Goal: Task Accomplishment & Management: Manage account settings

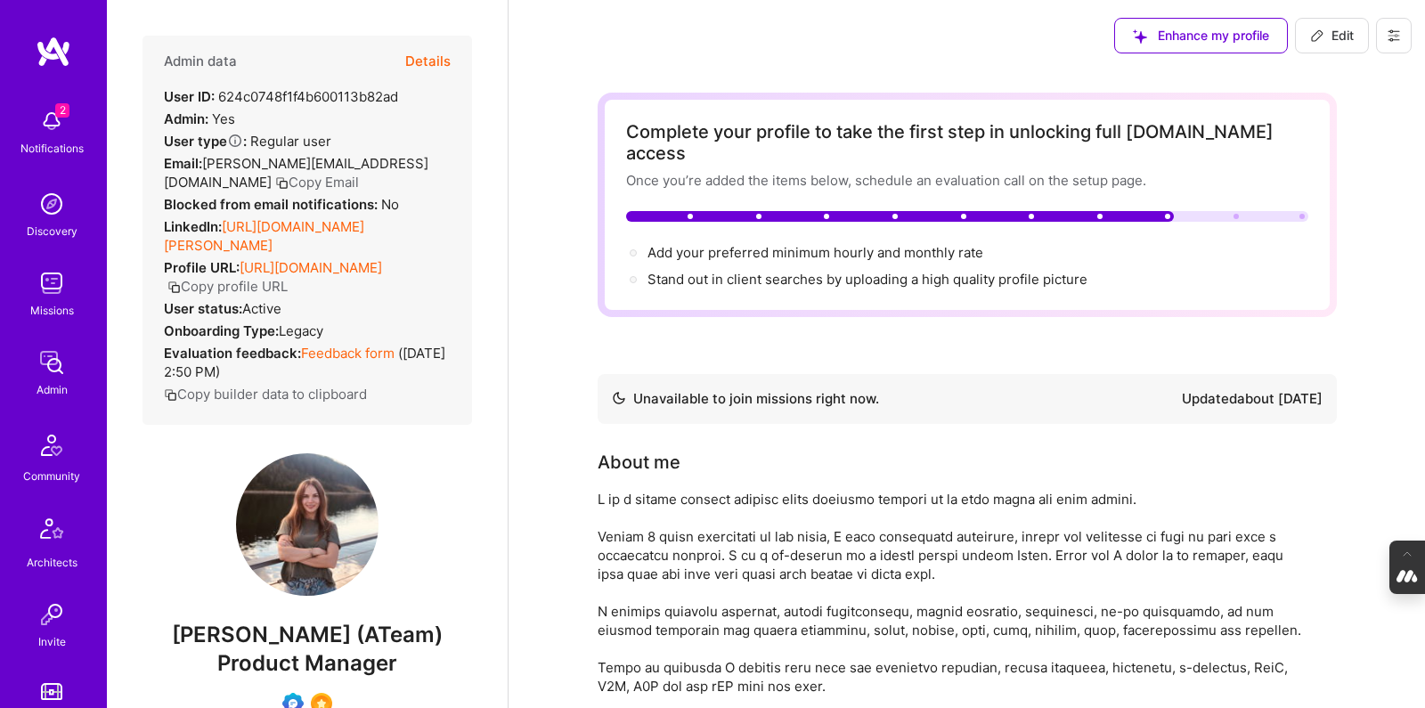
click at [435, 59] on button "Details" at bounding box center [427, 62] width 45 height 52
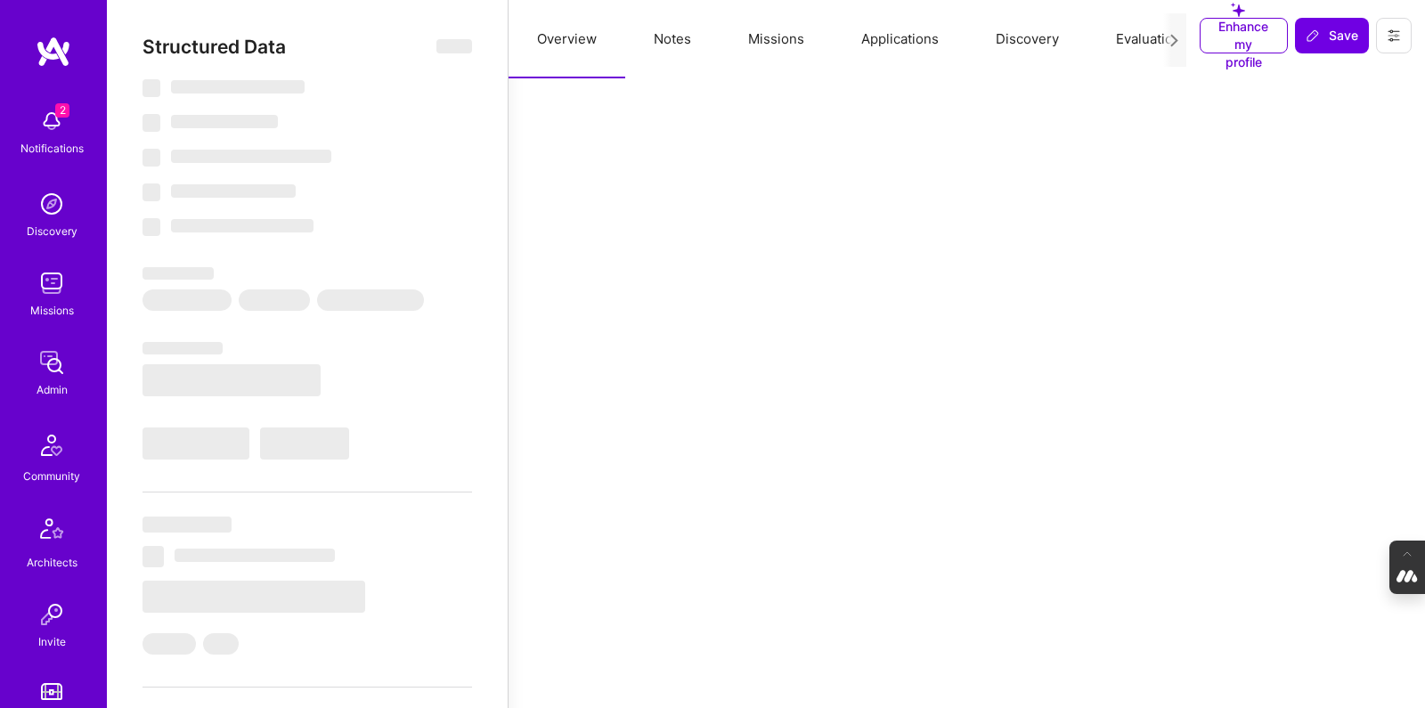
type textarea "x"
select select "Not Available"
select select "1 Month"
select select "Verified"
select select "UA"
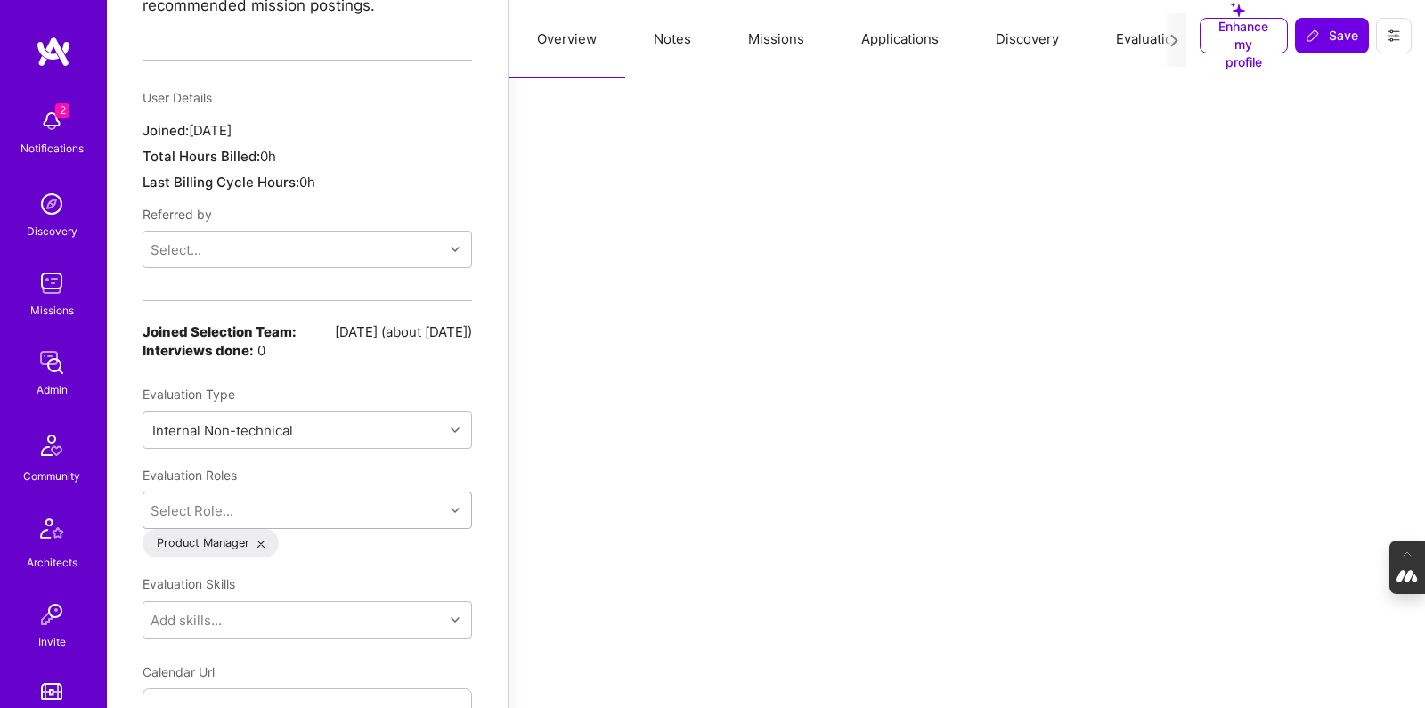
scroll to position [1597, 0]
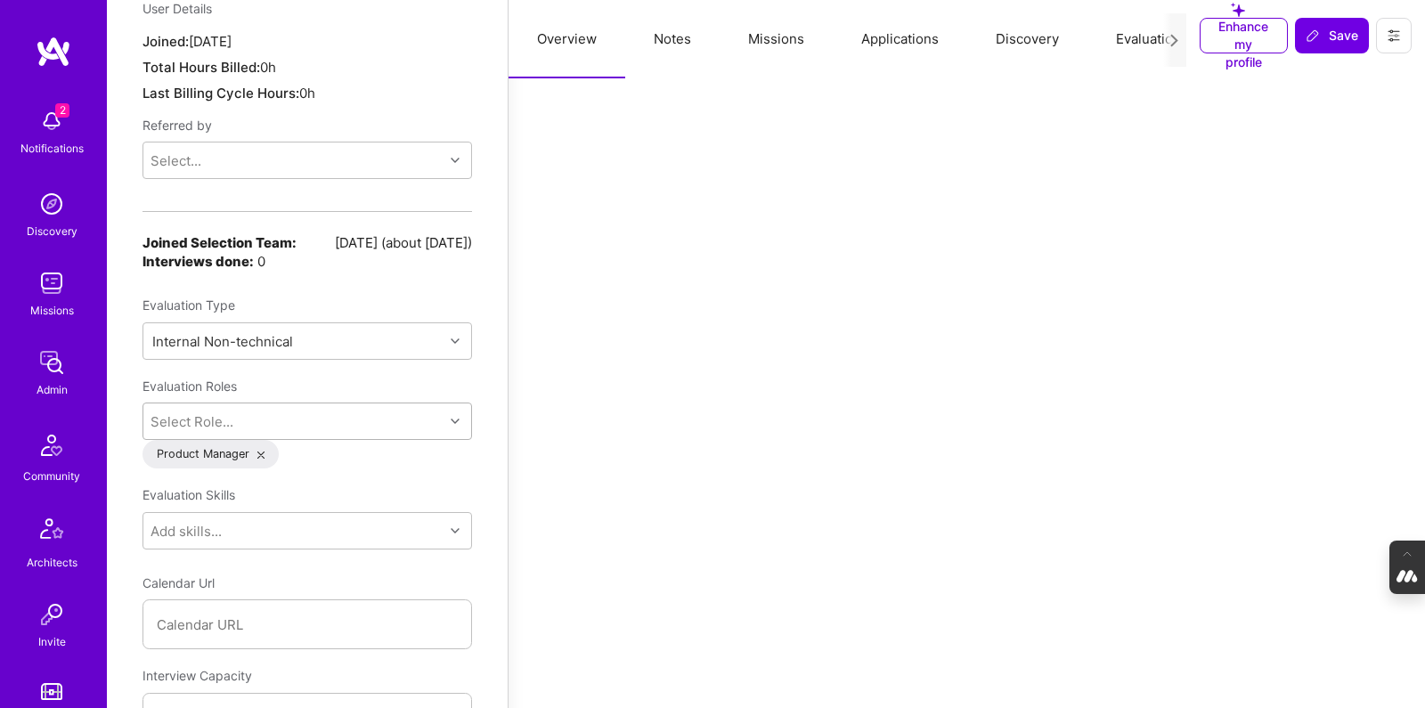
click at [320, 440] on div "Select Role..." at bounding box center [308, 421] width 330 height 37
type input "opera"
click at [161, 460] on input "checkbox" at bounding box center [163, 466] width 12 height 12
checkbox input "false"
type textarea "x"
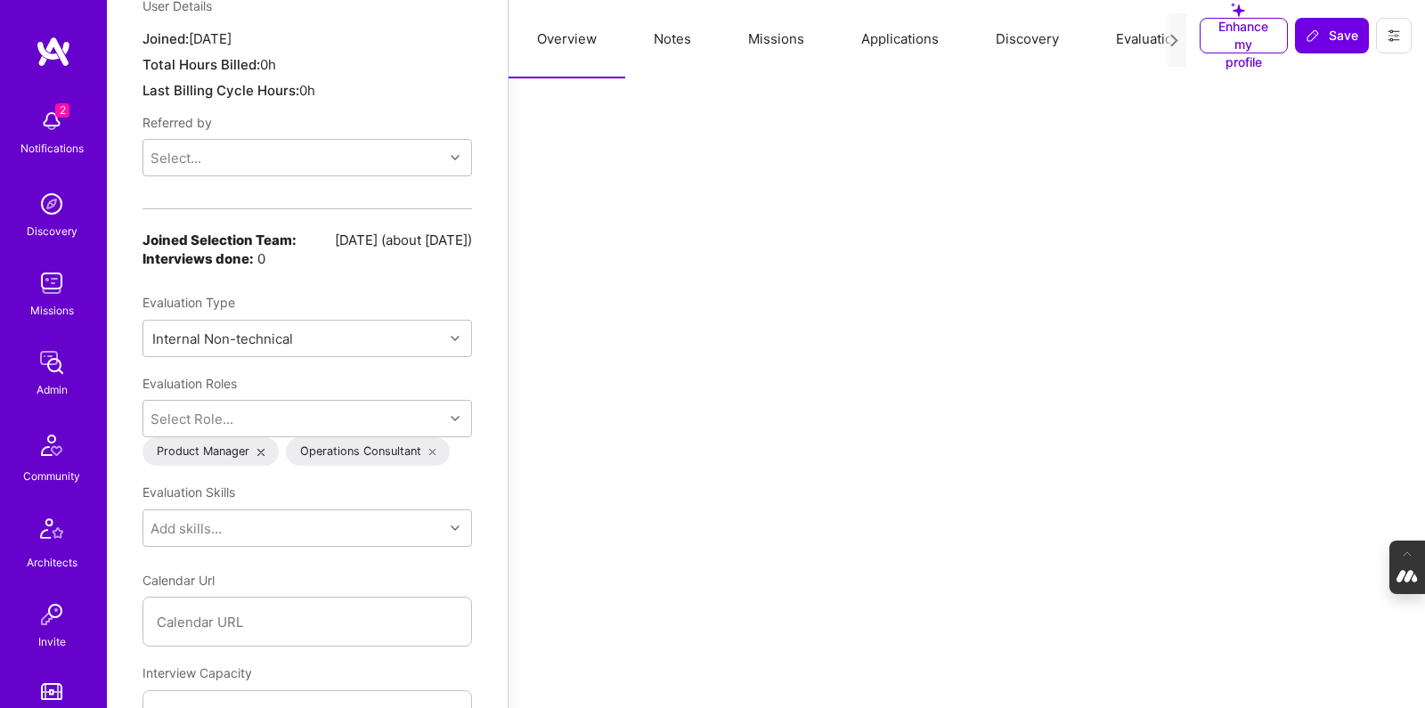
click at [134, 478] on div "Structured Data Back Unsubscribe from all platform emails Invited to evaluation…" at bounding box center [307, 498] width 401 height 4191
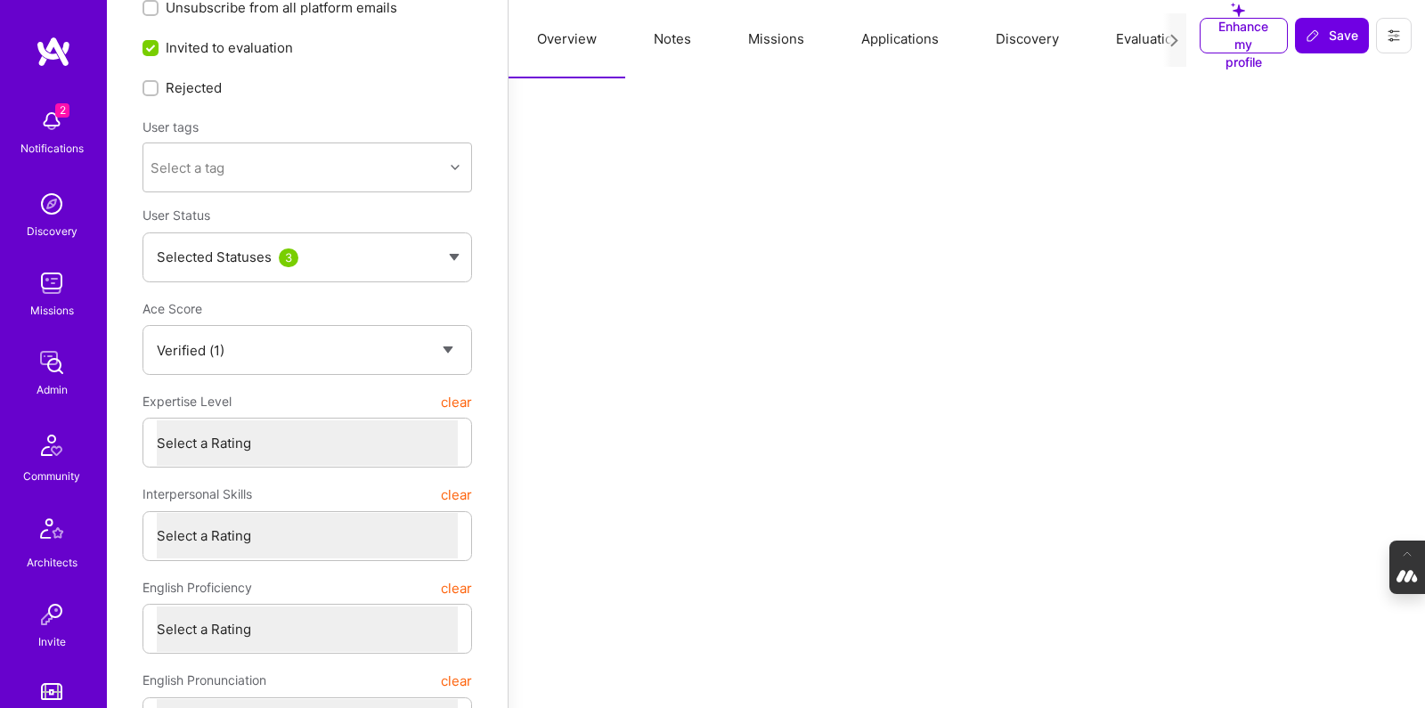
scroll to position [0, 0]
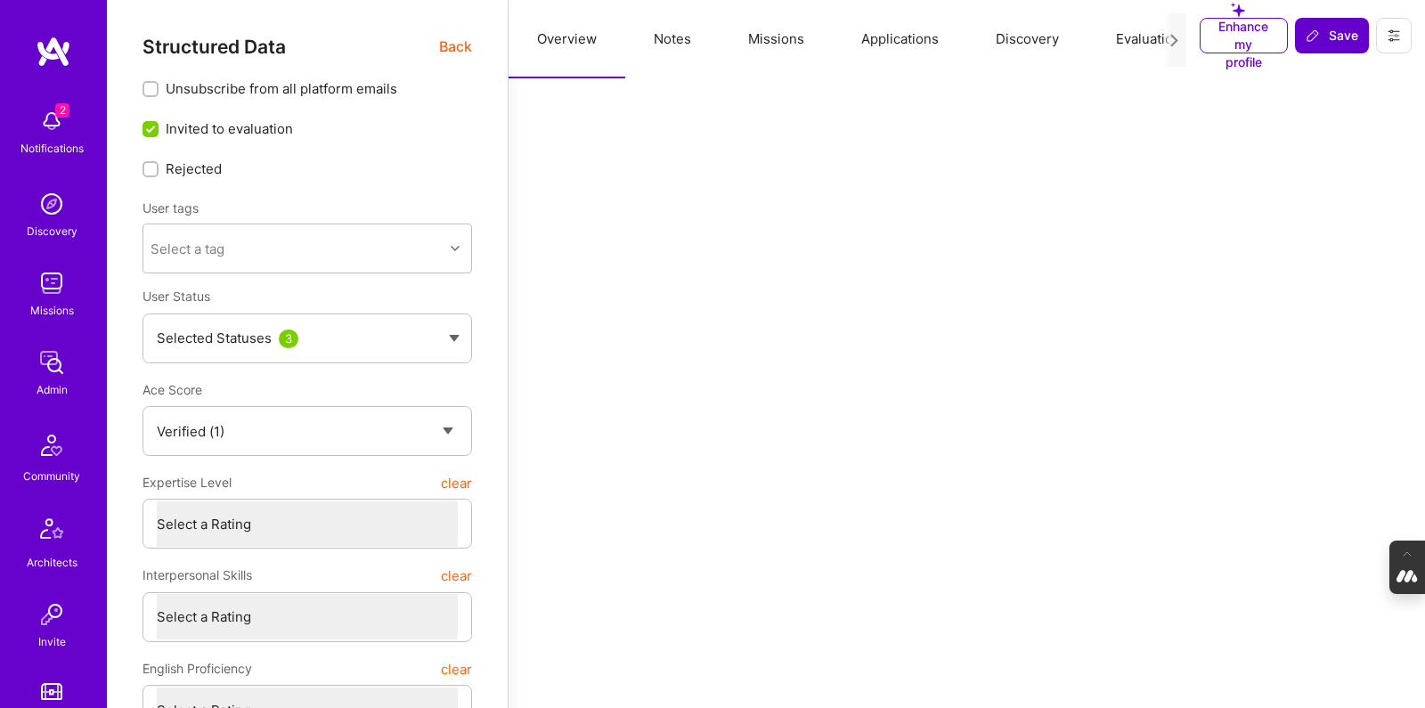
click at [1339, 30] on span "Save" at bounding box center [1332, 36] width 53 height 18
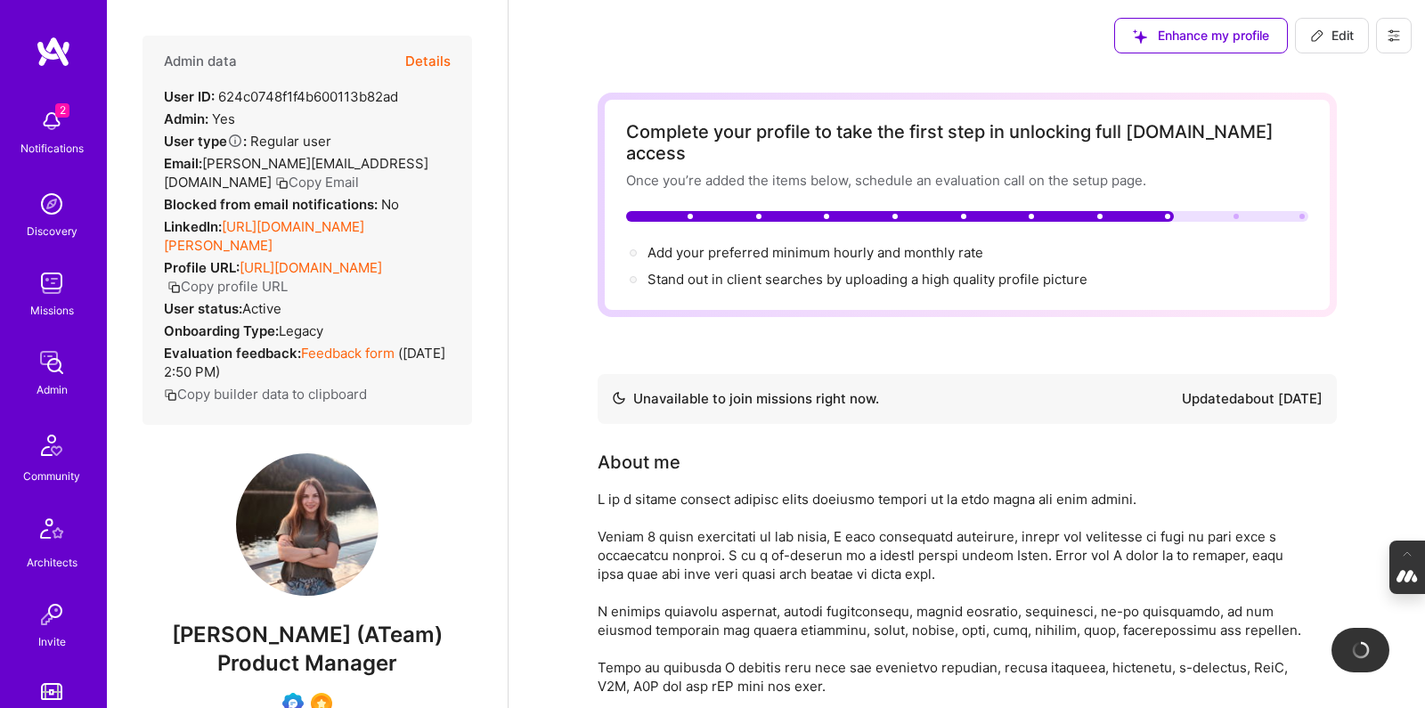
click at [1395, 25] on button at bounding box center [1394, 36] width 36 height 36
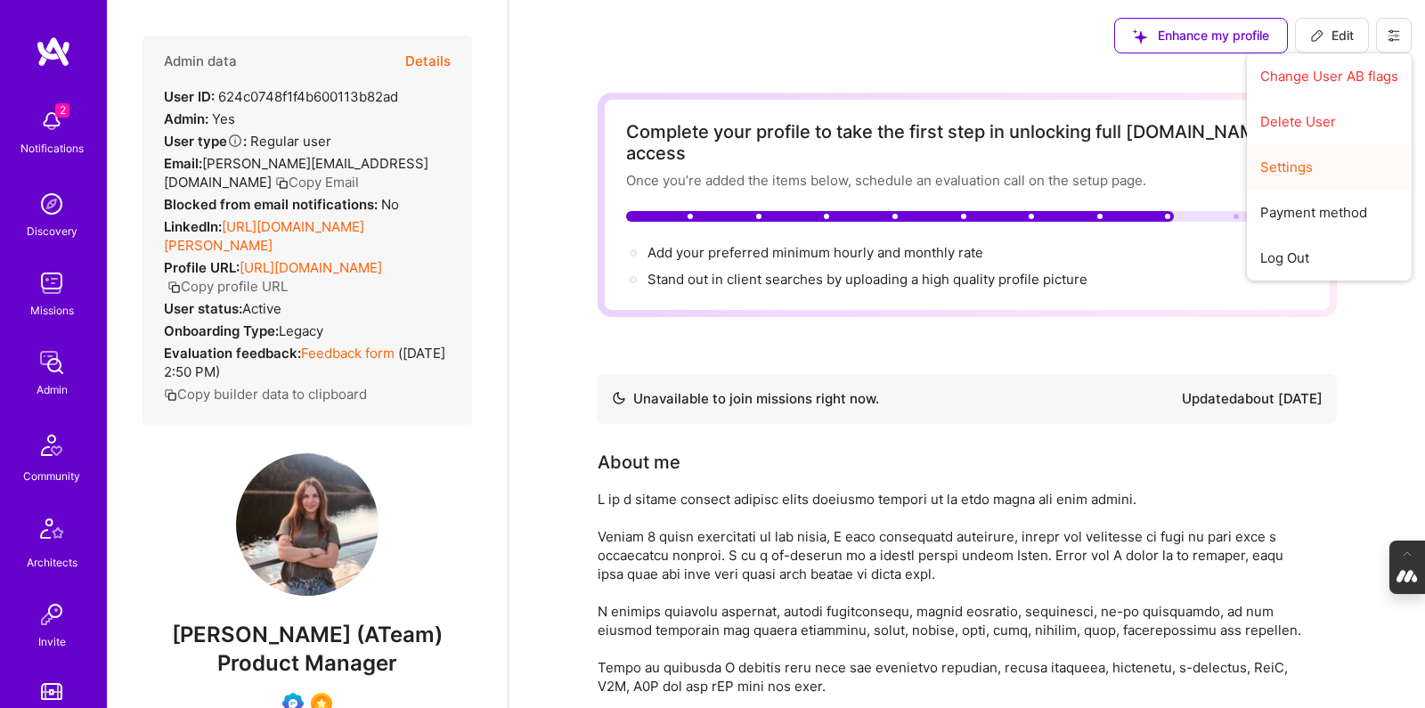
click at [1311, 168] on button "Settings" at bounding box center [1329, 166] width 165 height 45
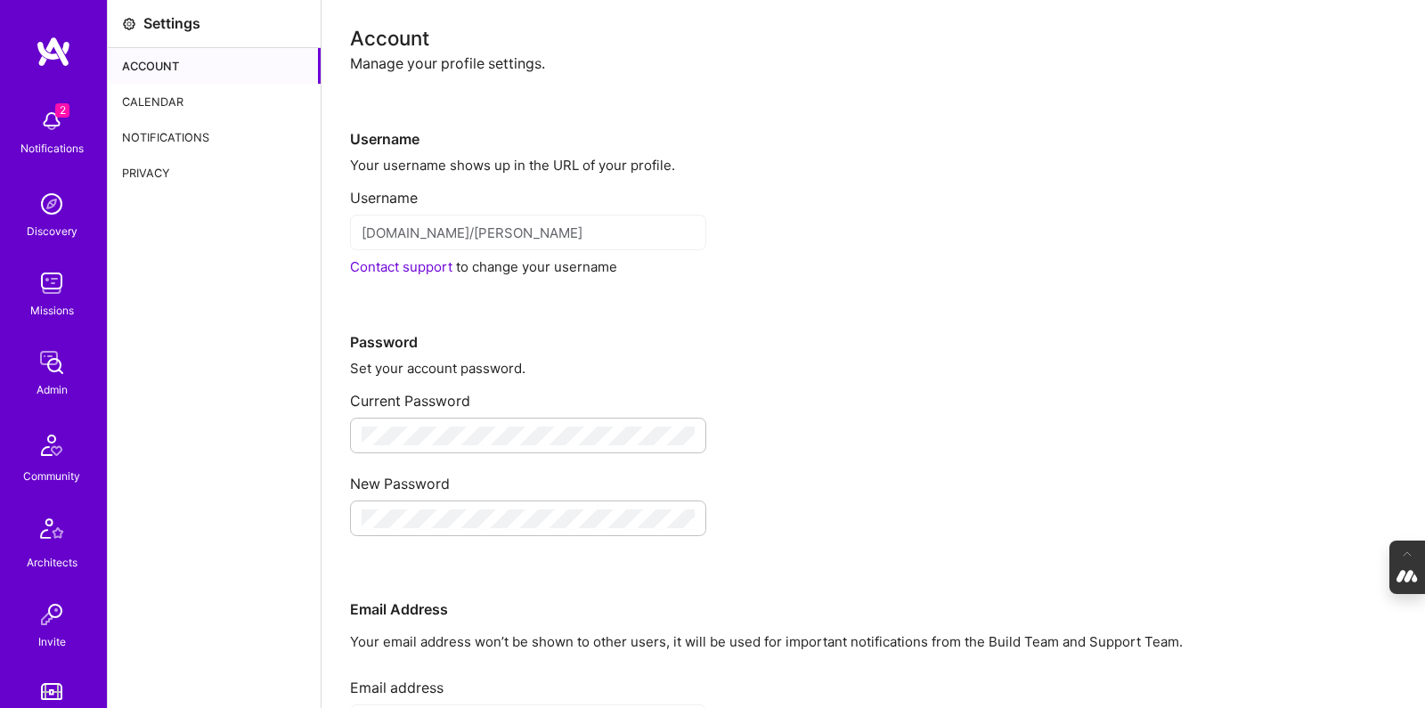
click at [169, 98] on div "Calendar" at bounding box center [214, 102] width 213 height 36
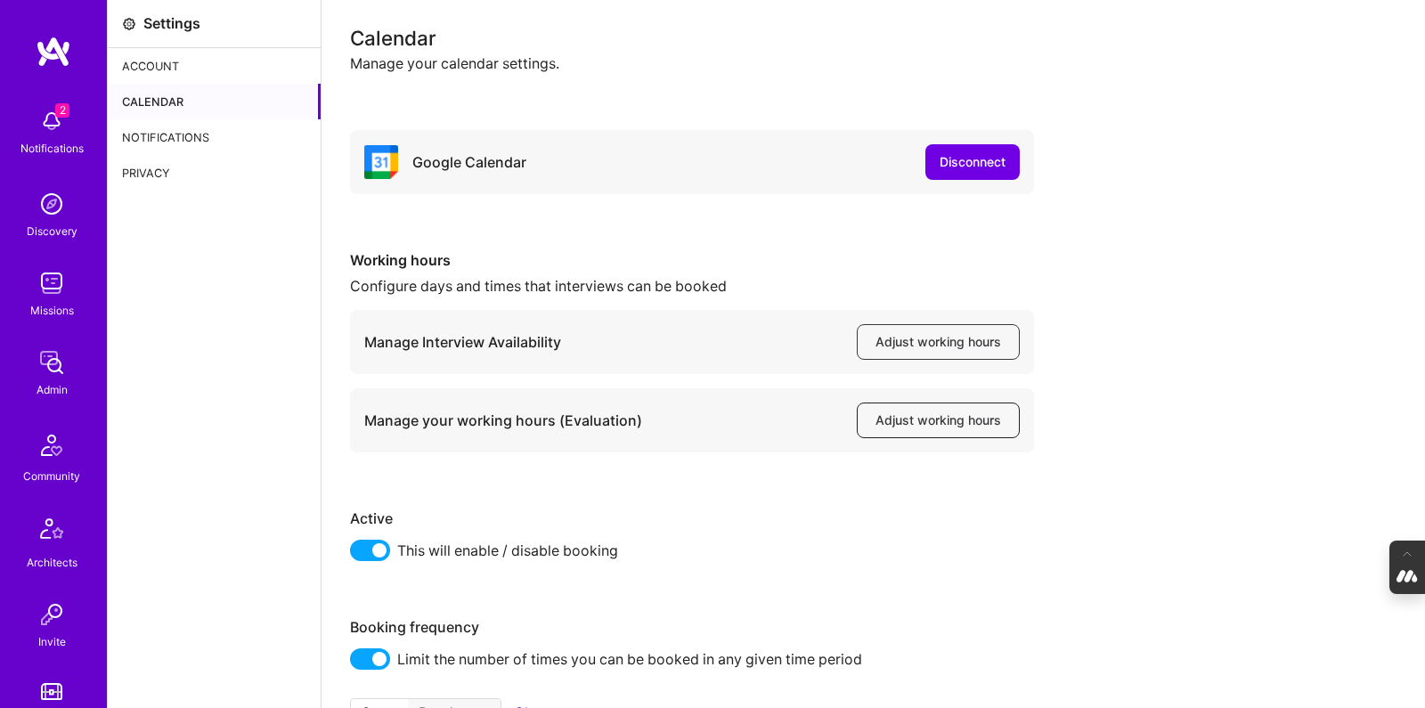
click at [924, 430] on button "Adjust working hours" at bounding box center [938, 421] width 163 height 36
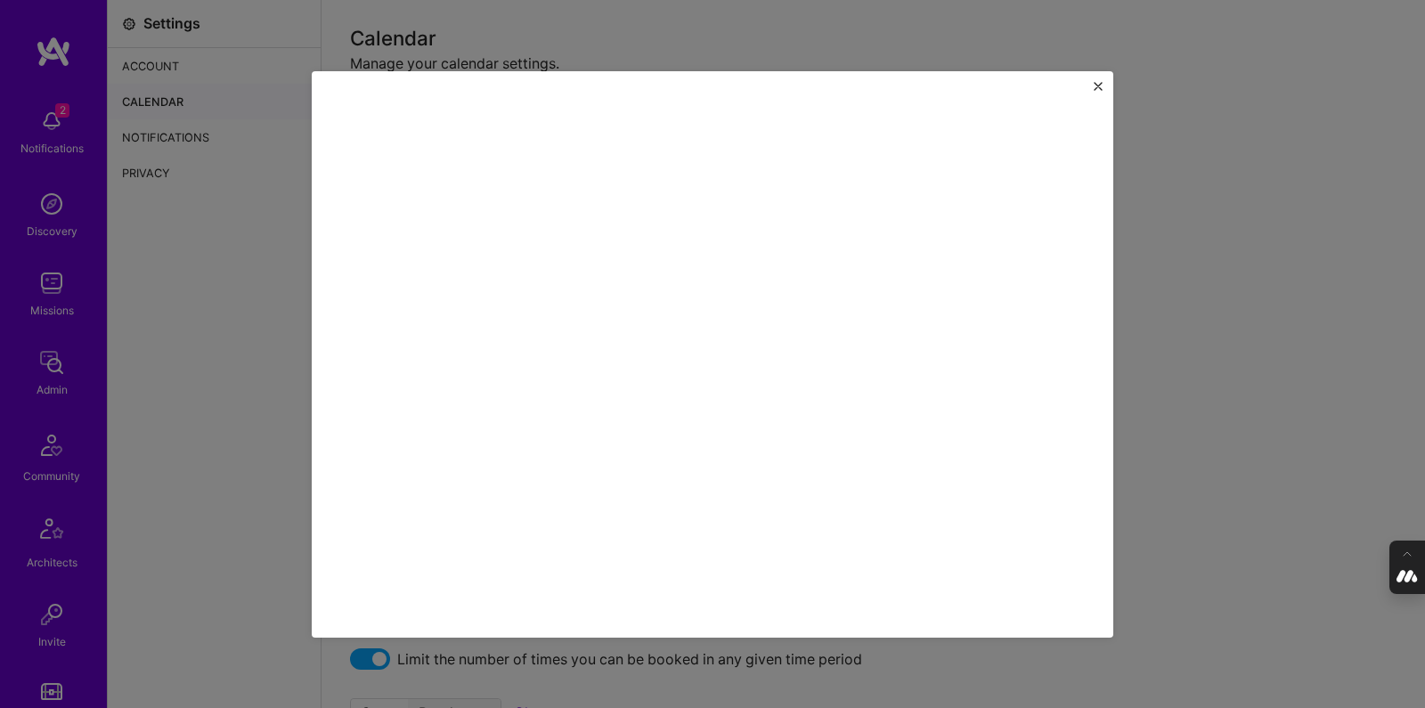
click at [1099, 85] on img "Close" at bounding box center [1098, 86] width 9 height 9
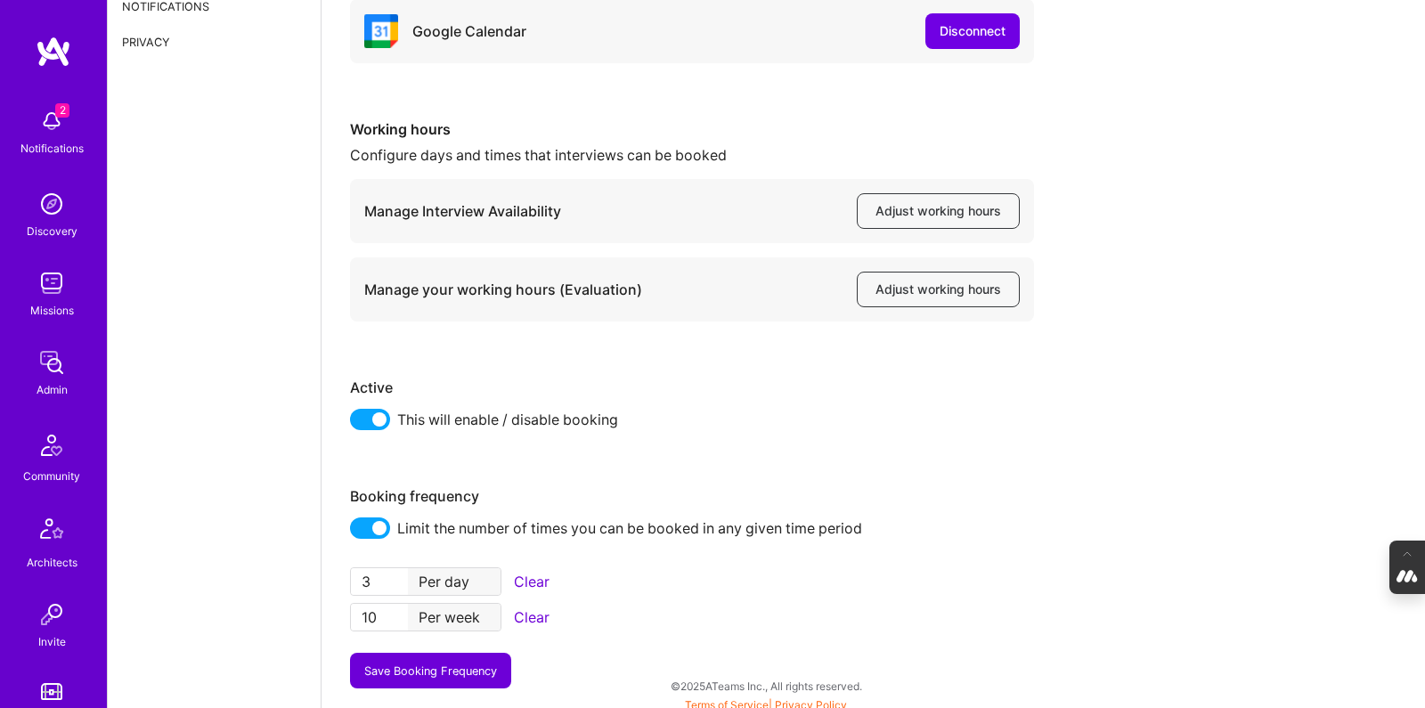
scroll to position [140, 0]
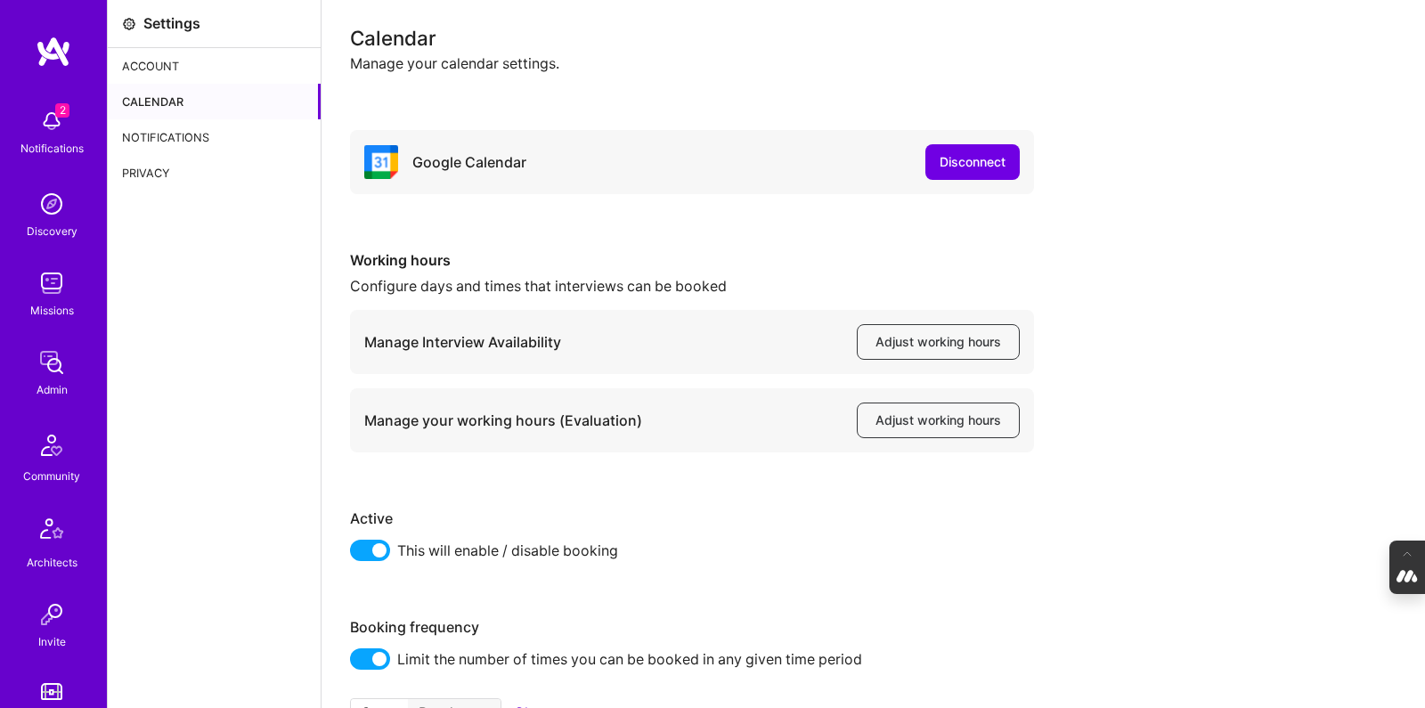
scroll to position [140, 0]
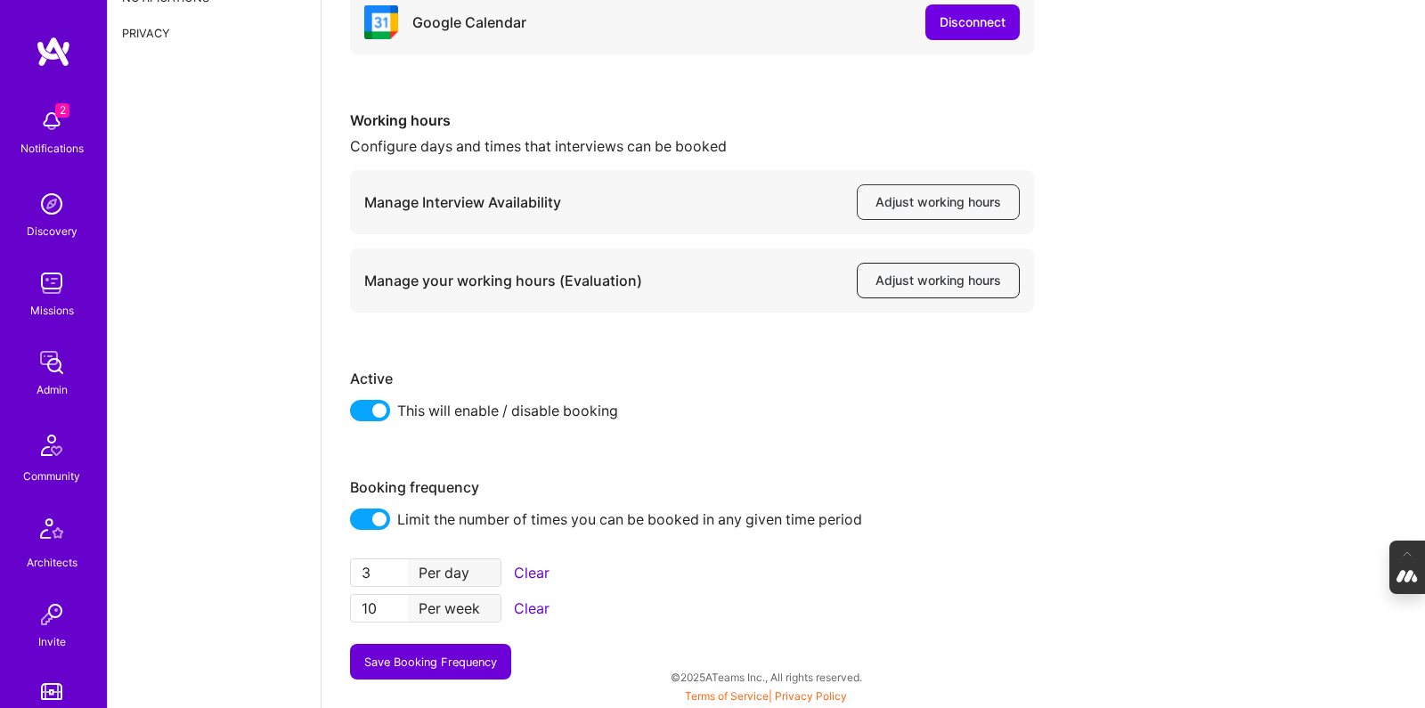
click at [901, 279] on span "Adjust working hours" at bounding box center [939, 281] width 126 height 18
